Goal: Find specific page/section: Find specific page/section

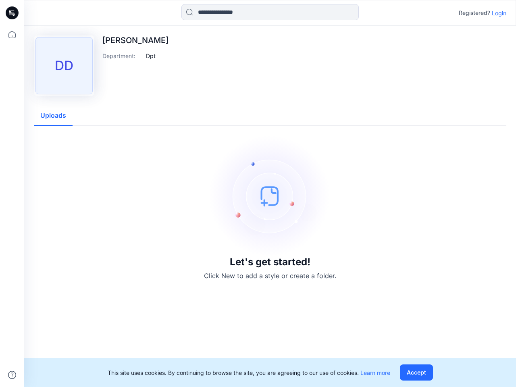
click at [258, 194] on img at bounding box center [270, 196] width 121 height 121
click at [13, 13] on icon at bounding box center [13, 13] width 3 height 0
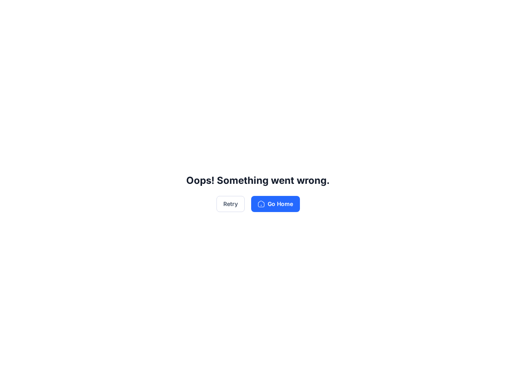
click at [12, 375] on div "Oops! Something went wrong. Retry Go Home" at bounding box center [258, 193] width 516 height 387
click at [270, 12] on div "Oops! Something went wrong. Retry Go Home" at bounding box center [258, 193] width 516 height 387
click at [499, 13] on div "Oops! Something went wrong. Retry Go Home" at bounding box center [258, 193] width 516 height 387
click at [151, 56] on div "Oops! Something went wrong. Retry Go Home" at bounding box center [258, 193] width 516 height 387
click at [53, 116] on div "Oops! Something went wrong. Retry Go Home" at bounding box center [258, 193] width 516 height 387
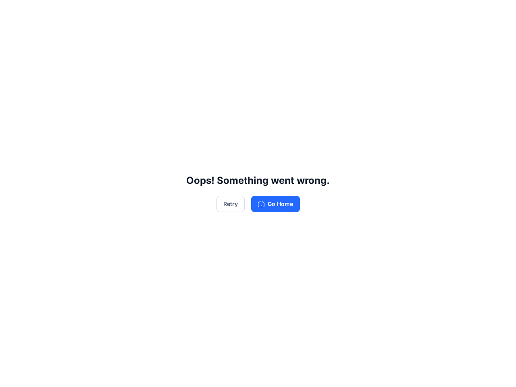
click at [418, 373] on div "Oops! Something went wrong. Retry Go Home" at bounding box center [258, 193] width 516 height 387
